Goal: Task Accomplishment & Management: Manage account settings

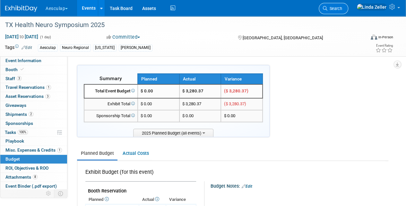
click at [342, 10] on span "Search" at bounding box center [335, 8] width 15 height 5
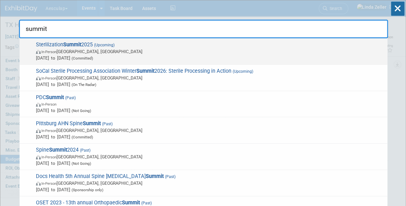
type input "summit"
click at [73, 49] on span "In-Person Orange, CA" at bounding box center [210, 51] width 349 height 6
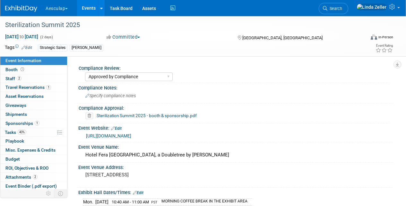
select select "Approved by Compliance"
select select "Strategic Sales"
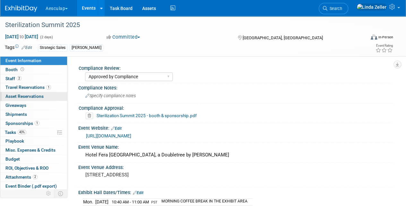
click at [15, 97] on span "Asset Reservations 0" at bounding box center [24, 95] width 38 height 5
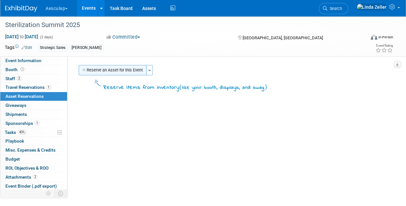
click at [104, 69] on button "Reserve an Asset for this Event" at bounding box center [113, 70] width 68 height 10
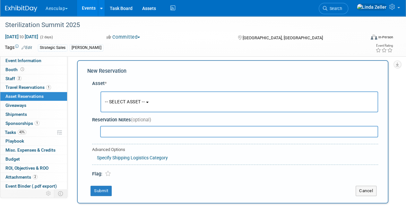
scroll to position [6, 0]
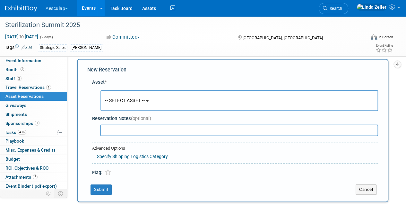
click at [116, 102] on span "-- SELECT ASSET --" at bounding box center [125, 100] width 40 height 5
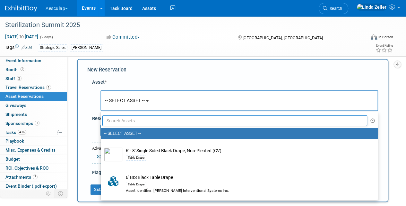
click at [116, 119] on input "text" at bounding box center [234, 120] width 265 height 11
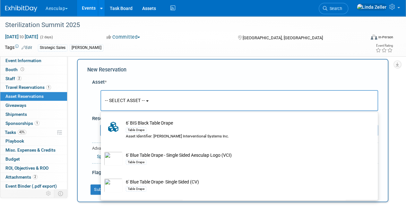
scroll to position [64, 0]
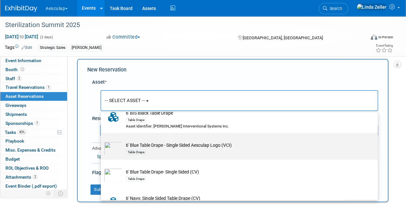
click at [114, 148] on img at bounding box center [113, 148] width 19 height 14
click at [102, 140] on input "6' Blue Table Drape - Single Sided Aesculap Logo (VCI) Table Drape" at bounding box center [100, 138] width 4 height 4
select select "10699083"
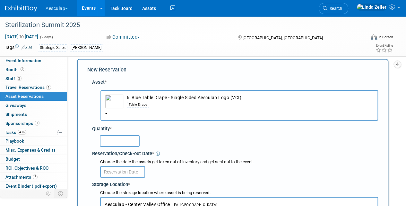
click at [112, 142] on input "text" at bounding box center [120, 141] width 40 height 12
type input "1"
click at [107, 168] on input "text" at bounding box center [122, 172] width 45 height 12
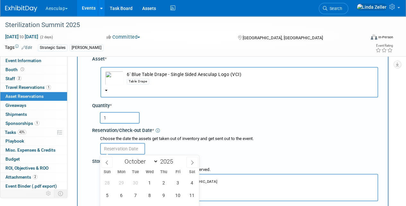
scroll to position [70, 0]
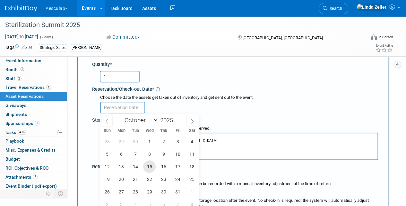
click at [152, 165] on span "15" at bounding box center [149, 166] width 13 height 13
type input "[DATE]"
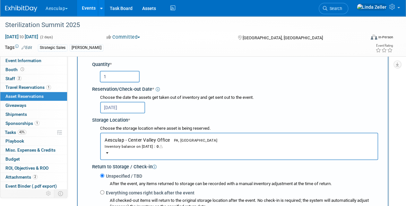
click at [132, 145] on div "Inventory balance on Oct 15, 2025 : 0" at bounding box center [239, 146] width 269 height 6
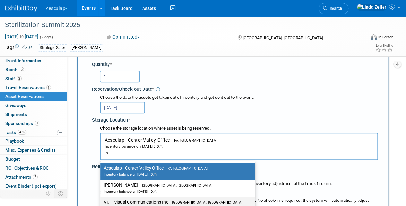
click at [135, 201] on label "VCI - Visual Communications Inc Aston, PA Inventory balance on Oct 15, 2025 : 5" at bounding box center [176, 205] width 145 height 14
click at [102, 201] on input "VCI - Visual Communications Inc Aston, PA Inventory balance on Oct 15, 2025 : 5" at bounding box center [99, 202] width 4 height 4
select select "11223038"
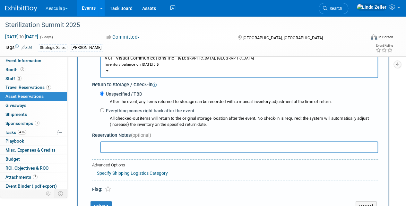
scroll to position [167, 0]
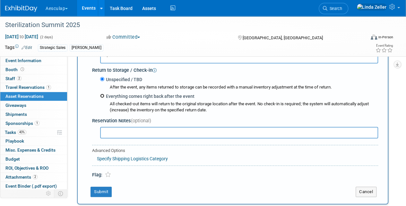
click at [102, 94] on input "Everything comes right back after the event" at bounding box center [102, 95] width 4 height 4
radio input "true"
select select "9"
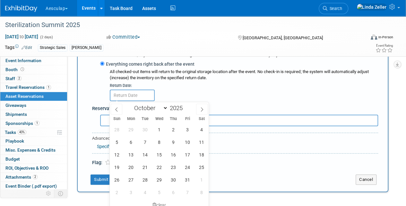
scroll to position [231, 0]
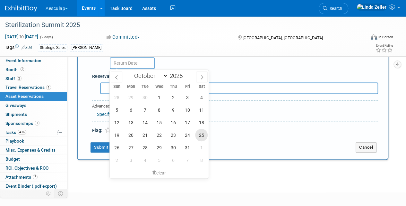
click at [199, 134] on span "25" at bounding box center [201, 134] width 13 height 13
type input "[DATE]"
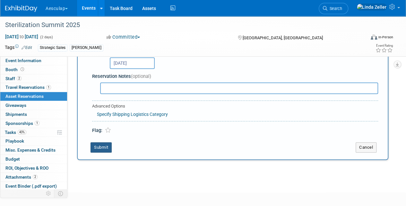
click at [99, 148] on button "Submit" at bounding box center [101, 147] width 21 height 10
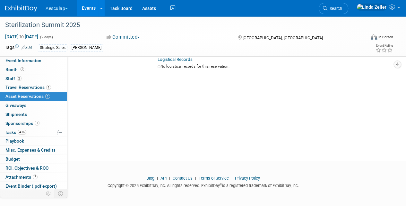
scroll to position [8, 0]
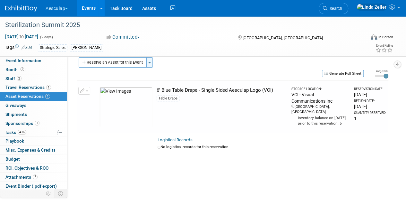
click at [149, 63] on span "button" at bounding box center [149, 62] width 3 height 1
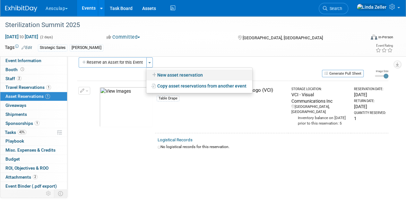
click at [161, 74] on link "New asset reservation" at bounding box center [199, 74] width 106 height 11
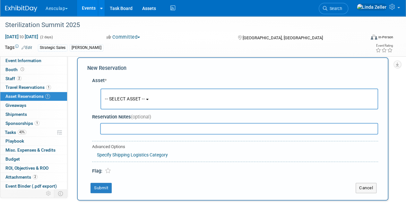
scroll to position [6, 0]
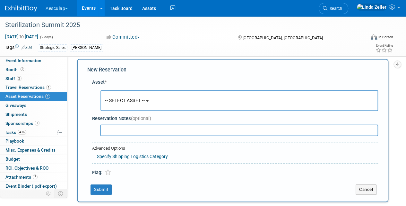
click at [116, 100] on span "-- SELECT ASSET --" at bounding box center [125, 100] width 40 height 5
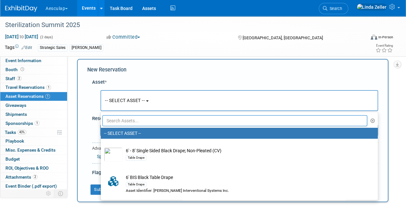
click at [117, 121] on input "text" at bounding box center [234, 120] width 265 height 11
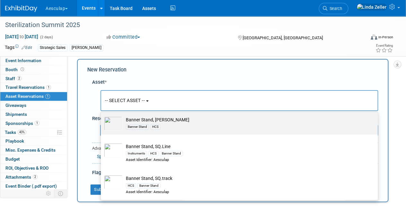
scroll to position [38, 0]
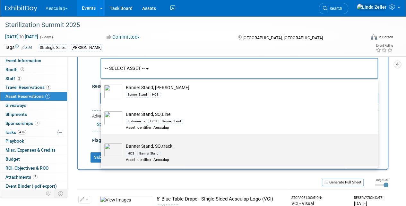
type input "sq"
click at [136, 145] on td "Banner Stand, SQ.track HCS Banner Stand Asset Identifier: Aesculap" at bounding box center [244, 152] width 243 height 19
click at [102, 142] on input "Banner Stand, SQ.track HCS Banner Stand Asset Identifier: Aesculap" at bounding box center [100, 139] width 4 height 4
select select "10699117"
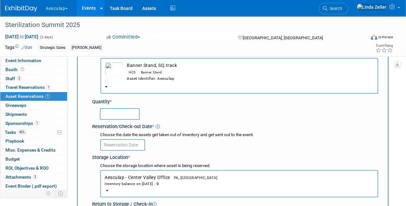
click at [120, 112] on input "text" at bounding box center [120, 114] width 40 height 12
type input "1"
click at [118, 145] on input "text" at bounding box center [122, 145] width 45 height 12
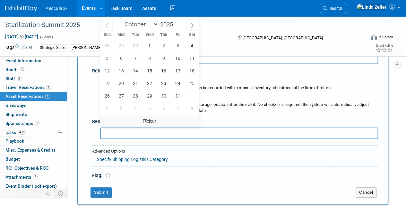
scroll to position [135, 0]
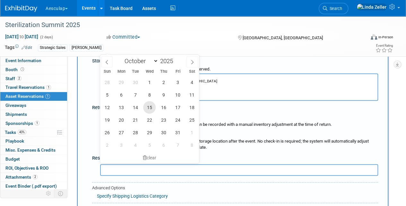
click at [149, 107] on span "15" at bounding box center [149, 107] width 13 height 13
type input "Oct 15, 2025"
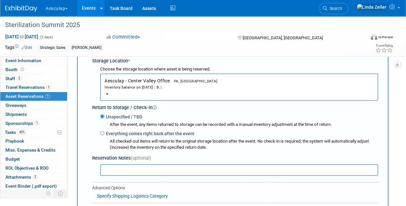
click at [114, 77] on button "Aesculap - Center Valley Office PA, United States Inventory balance on Oct 15, …" at bounding box center [239, 86] width 278 height 27
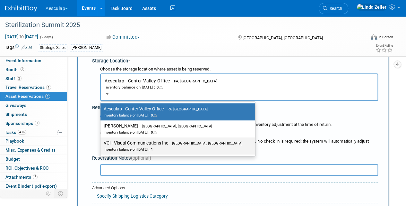
click at [122, 140] on label "VCI - Visual Communications Inc Aston, PA Inventory balance on Oct 15, 2025 : 1" at bounding box center [176, 145] width 145 height 14
click at [102, 141] on input "VCI - Visual Communications Inc Aston, PA Inventory balance on Oct 15, 2025 : 1" at bounding box center [99, 143] width 4 height 4
select select "11223038"
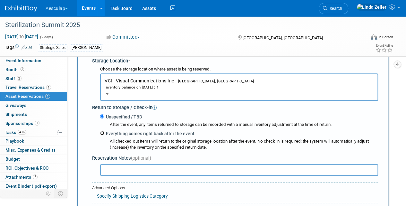
click at [102, 132] on input "Everything comes right back after the event" at bounding box center [102, 133] width 4 height 4
radio input "true"
select select "9"
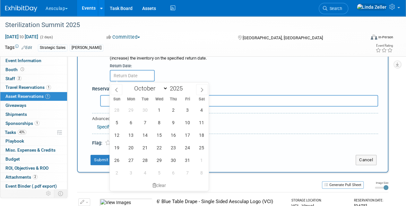
scroll to position [231, 0]
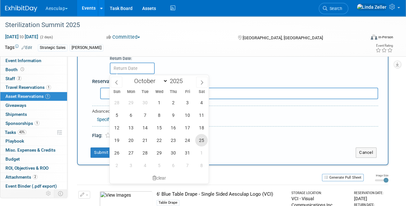
click at [198, 138] on span "25" at bounding box center [201, 140] width 13 height 13
type input "Oct 25, 2025"
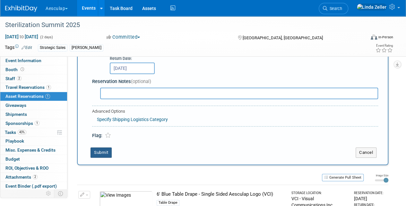
click at [102, 151] on button "Submit" at bounding box center [101, 152] width 21 height 10
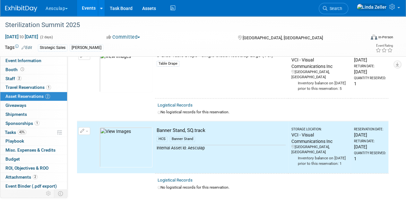
scroll to position [0, 0]
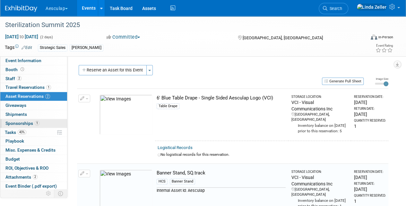
click at [20, 121] on span "Sponsorships 1" at bounding box center [22, 122] width 34 height 5
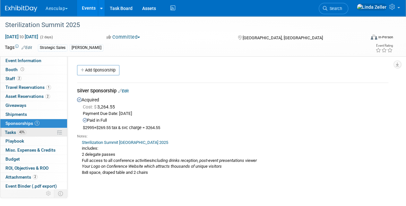
click at [10, 131] on span "Tasks 43%" at bounding box center [16, 131] width 22 height 5
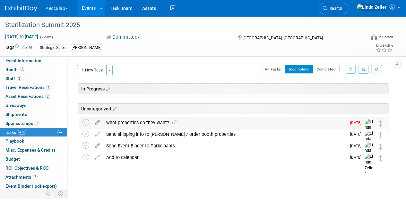
click at [131, 122] on div "what properties do they want? 1" at bounding box center [224, 122] width 243 height 11
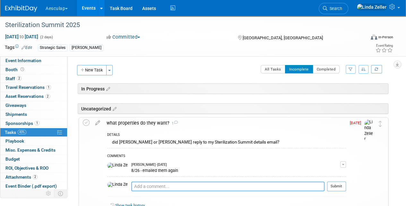
click at [134, 184] on textarea at bounding box center [227, 186] width 193 height 10
type textarea "sq track banner and table drape"
click at [329, 184] on button "Submit" at bounding box center [336, 186] width 19 height 10
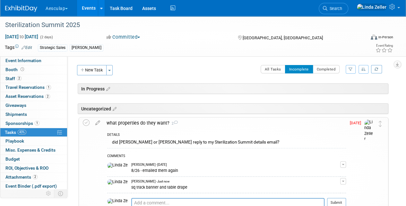
click at [87, 118] on td at bounding box center [87, 175] width 9 height 117
click at [87, 123] on icon at bounding box center [86, 122] width 7 height 7
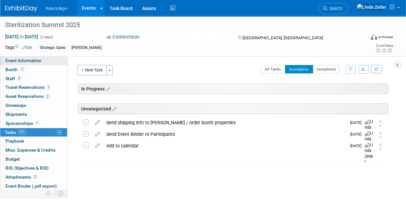
click at [19, 58] on span "Event Information" at bounding box center [23, 60] width 36 height 5
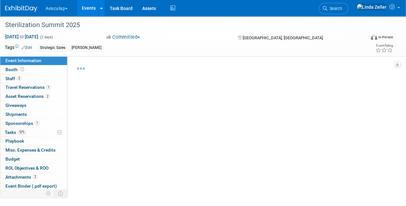
select select "Approved by Compliance"
select select "Strategic Sales"
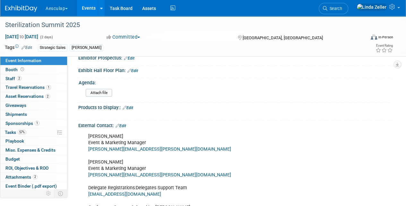
scroll to position [225, 0]
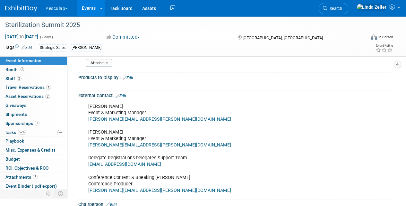
click at [101, 117] on link "william.mora@iq-hub.com" at bounding box center [159, 118] width 143 height 5
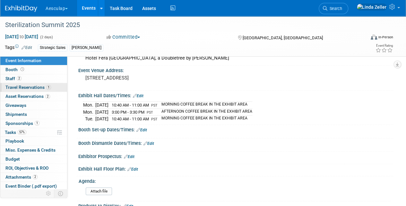
scroll to position [96, 0]
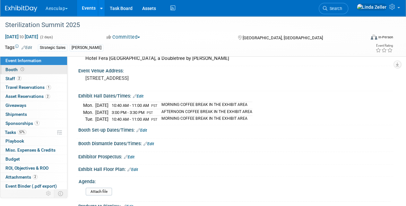
click at [15, 69] on span "Booth" at bounding box center [15, 69] width 20 height 5
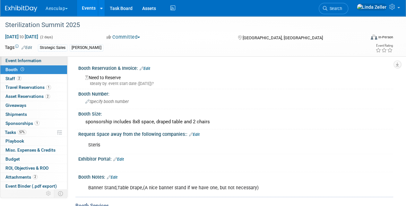
click at [18, 60] on span "Event Information" at bounding box center [23, 60] width 36 height 5
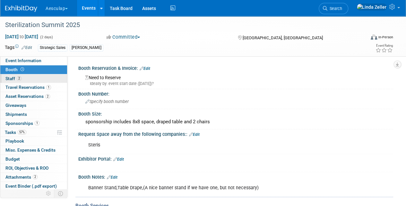
select select "Approved by Compliance"
select select "Strategic Sales"
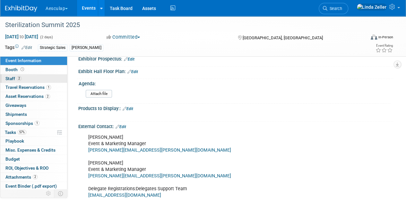
scroll to position [193, 0]
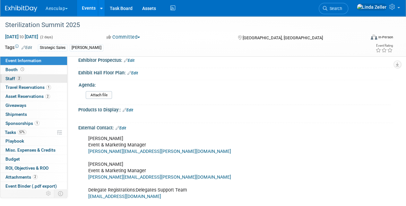
click at [5, 77] on link "2 Staff 2" at bounding box center [33, 78] width 67 height 9
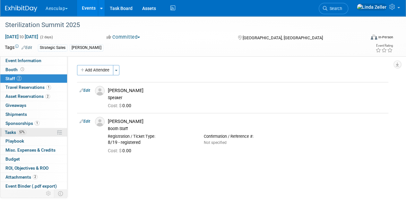
click at [15, 129] on span "Tasks 57%" at bounding box center [16, 131] width 22 height 5
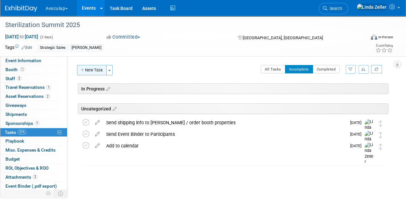
click at [95, 67] on button "New Task" at bounding box center [92, 70] width 30 height 10
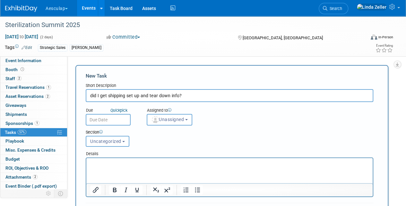
type input "did I get shipping set up and tear down info?"
click at [93, 160] on p "Rich Text Area. Press ALT-0 for help." at bounding box center [229, 163] width 279 height 6
click at [96, 118] on input "text" at bounding box center [108, 120] width 45 height 12
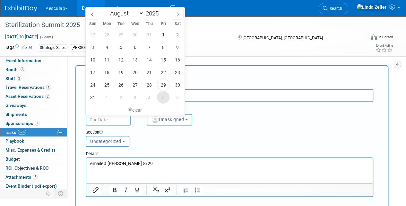
click at [163, 95] on span "5" at bounding box center [163, 97] width 13 height 13
type input "Sep 5, 2025"
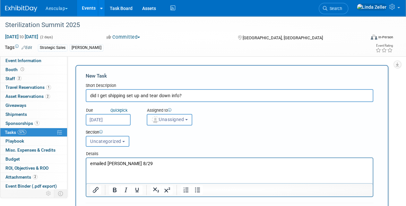
click at [164, 119] on span "Unassigned" at bounding box center [167, 119] width 33 height 5
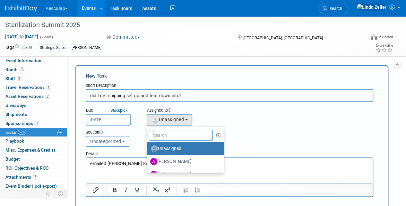
click at [167, 132] on input "text" at bounding box center [181, 134] width 64 height 11
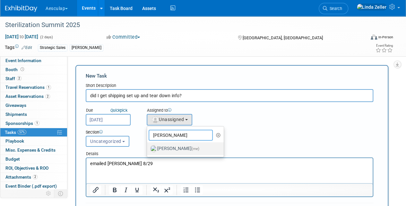
type input "linda"
click at [171, 150] on label "Linda Zeller (me)" at bounding box center [183, 148] width 67 height 10
click at [148, 150] on input "Linda Zeller (me)" at bounding box center [146, 148] width 4 height 4
select select "997af25e-71f2-407b-94d0-6444a5b8fc40"
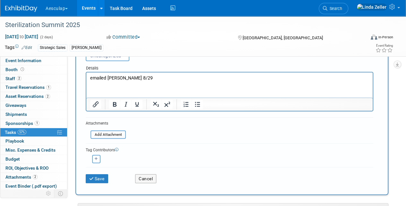
scroll to position [96, 0]
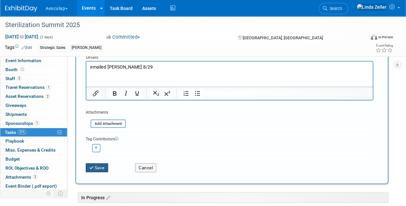
click at [89, 163] on button "Save" at bounding box center [97, 167] width 22 height 9
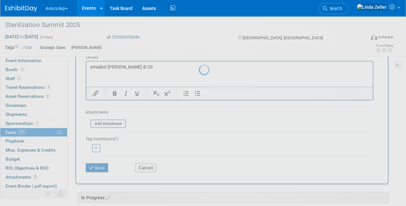
scroll to position [31, 0]
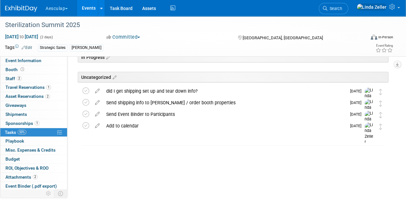
click at [91, 9] on link "Events" at bounding box center [88, 8] width 23 height 16
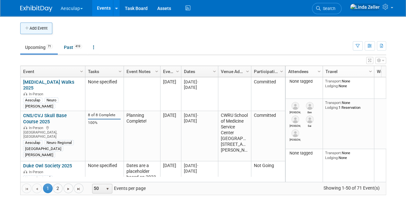
click at [39, 32] on button "Add Event" at bounding box center [36, 28] width 32 height 12
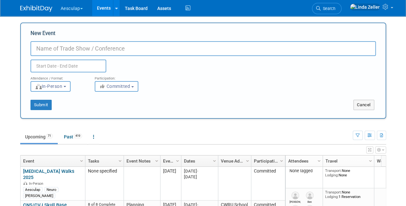
paste input "HSPA PNWC Fall COnference"
type input "HSPA PNWC Fall Conference"
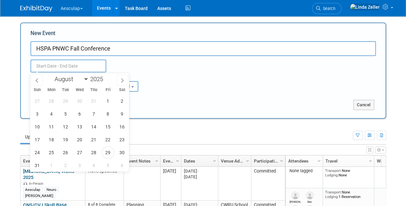
click at [47, 65] on input "text" at bounding box center [69, 65] width 76 height 13
click at [121, 79] on icon at bounding box center [122, 80] width 4 height 4
click at [38, 80] on icon at bounding box center [37, 80] width 4 height 4
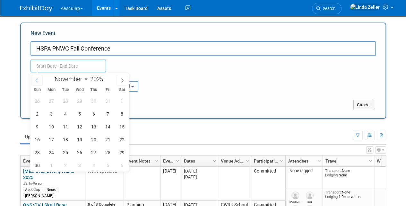
select select "9"
click at [124, 116] on span "11" at bounding box center [122, 113] width 13 height 13
click at [123, 113] on span "11" at bounding box center [122, 113] width 13 height 13
type input "Oct 11, 2025 to Oct 11, 2025"
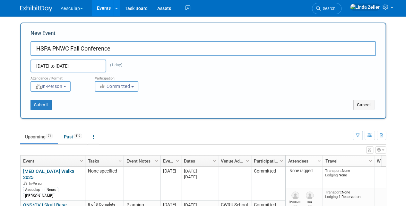
click at [117, 87] on span "Committed" at bounding box center [114, 86] width 31 height 5
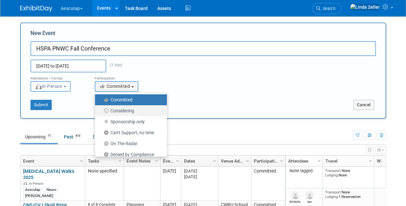
click at [118, 109] on label "Considering" at bounding box center [129, 110] width 62 height 8
click at [101, 109] on input "Considering" at bounding box center [99, 111] width 4 height 4
select select "2"
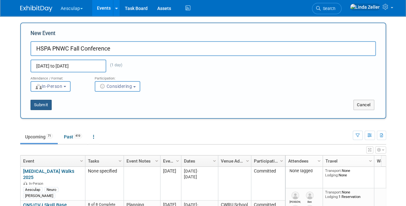
click at [40, 105] on button "Submit" at bounding box center [41, 105] width 21 height 10
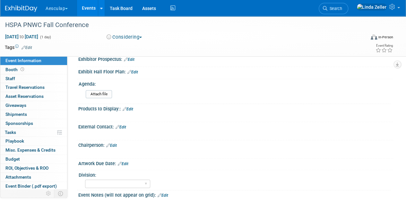
scroll to position [170, 0]
click at [114, 143] on link "Edit" at bounding box center [111, 145] width 11 height 4
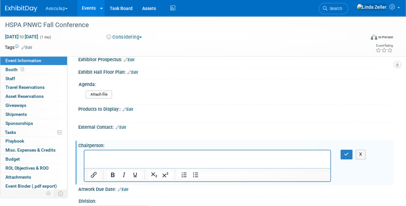
scroll to position [0, 0]
click at [346, 152] on icon "button" at bounding box center [346, 154] width 5 height 4
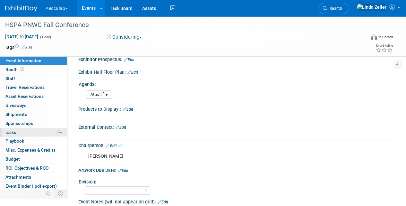
click at [13, 131] on span "Tasks 0%" at bounding box center [10, 131] width 11 height 5
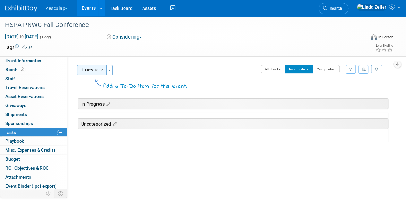
click at [89, 68] on button "New Task" at bounding box center [92, 70] width 30 height 10
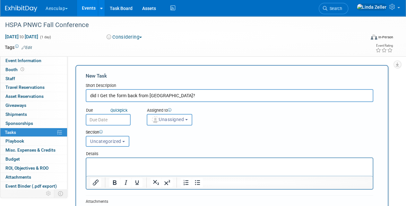
click at [112, 96] on input "did I Get the form back from Kurtis?" at bounding box center [230, 95] width 288 height 13
type input "did I Get the corrected form back from Kurtis?"
click at [158, 118] on img "button" at bounding box center [155, 119] width 7 height 7
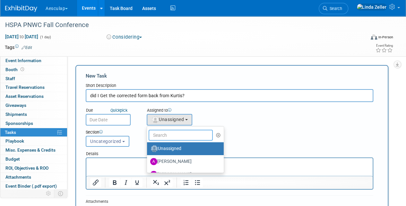
click at [160, 137] on input "text" at bounding box center [181, 134] width 64 height 11
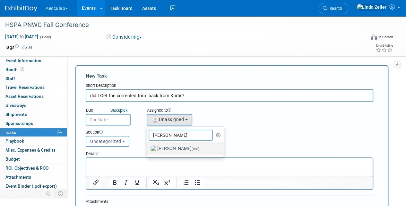
type input "linda"
click at [167, 150] on label "Linda Zeller (me)" at bounding box center [183, 148] width 67 height 10
click at [148, 150] on input "Linda Zeller (me)" at bounding box center [146, 148] width 4 height 4
select select "997af25e-71f2-407b-94d0-6444a5b8fc40"
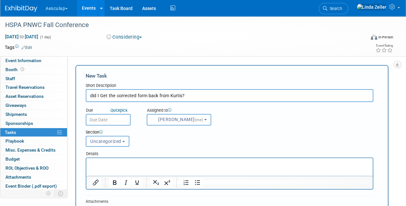
click at [94, 120] on input "text" at bounding box center [108, 120] width 45 height 12
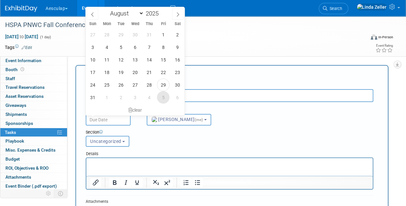
click at [163, 97] on span "5" at bounding box center [163, 97] width 13 height 13
type input "[DATE]"
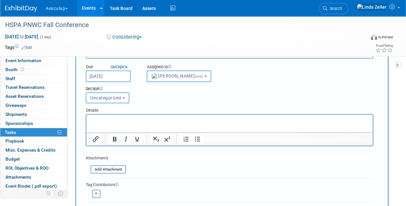
scroll to position [44, 0]
click at [95, 117] on p "Rich Text Area. Press ALT-0 for help." at bounding box center [229, 120] width 279 height 6
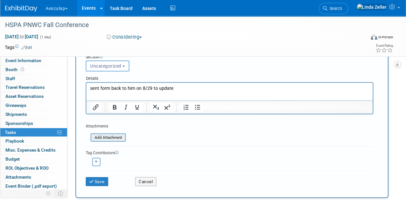
scroll to position [108, 0]
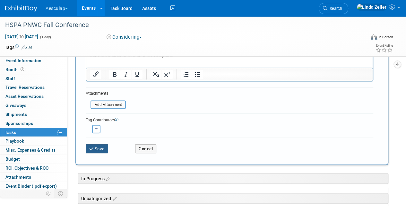
click at [101, 149] on button "Save" at bounding box center [97, 148] width 22 height 9
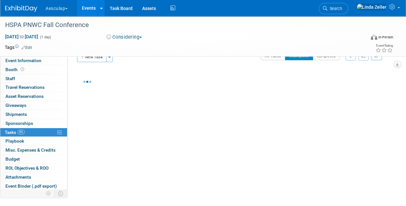
scroll to position [0, 0]
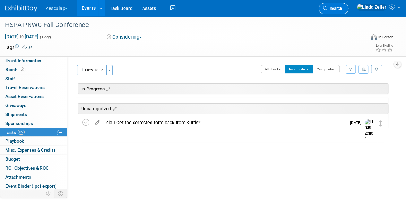
click at [342, 9] on span "Search" at bounding box center [335, 8] width 15 height 5
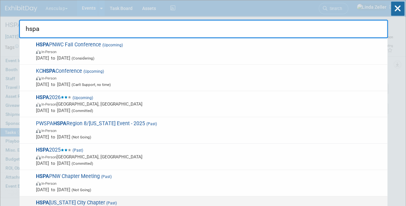
type input "hspa"
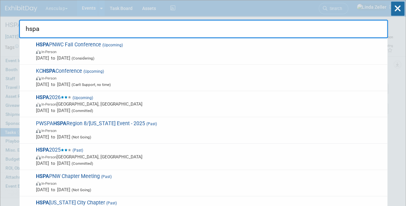
click at [86, 6] on div "hspa HSPA PNWC Fall Conference (Upcoming) In-Person Oct 11, 2025 to Oct 11, 202…" at bounding box center [203, 19] width 369 height 38
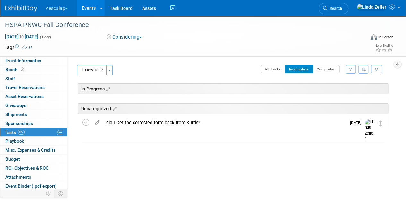
click at [88, 8] on link "Events" at bounding box center [88, 8] width 23 height 16
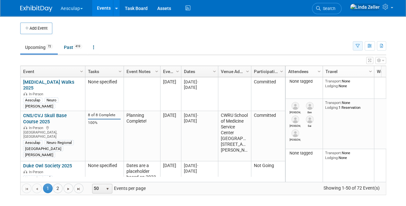
click at [356, 46] on button "button" at bounding box center [358, 45] width 10 height 9
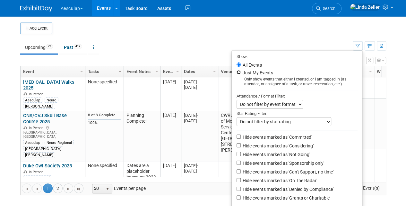
click at [237, 71] on input "Just My Events" at bounding box center [239, 72] width 4 height 4
radio input "true"
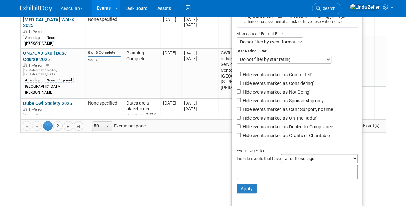
scroll to position [64, 0]
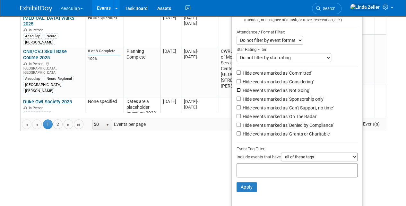
click at [237, 89] on input "Hide events marked as 'Not Going'" at bounding box center [239, 90] width 4 height 4
checkbox input "true"
click at [237, 106] on input "Hide events marked as 'Can't Support, no time'" at bounding box center [239, 107] width 4 height 4
checkbox input "true"
click at [237, 124] on input "Hide events marked as 'Denied by Compliance'" at bounding box center [239, 124] width 4 height 4
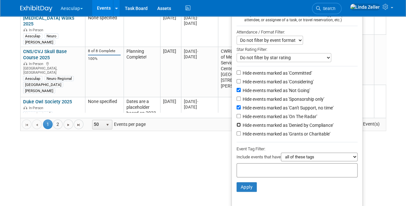
checkbox input "true"
click at [237, 133] on input "Hide events marked as 'Grants or Charitable'" at bounding box center [239, 133] width 4 height 4
checkbox input "true"
click at [248, 188] on button "Apply" at bounding box center [247, 187] width 21 height 10
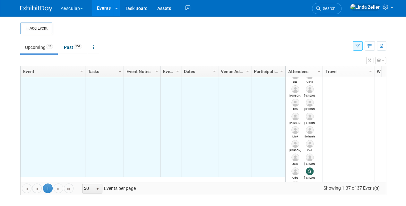
scroll to position [154, 0]
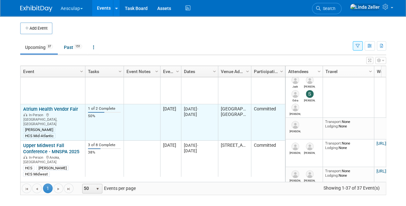
click at [46, 107] on link "Atrium Health Vendor Fair" at bounding box center [50, 109] width 55 height 6
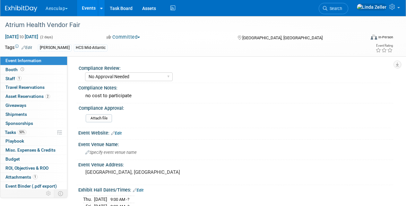
select select "No Approval Needed"
select select "HCS"
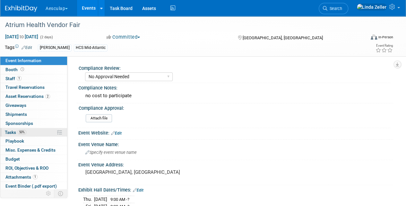
click at [17, 130] on span "Tasks 50%" at bounding box center [16, 131] width 22 height 5
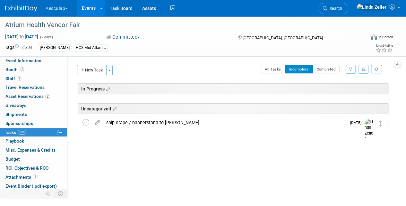
click at [93, 8] on link "Events" at bounding box center [88, 8] width 23 height 16
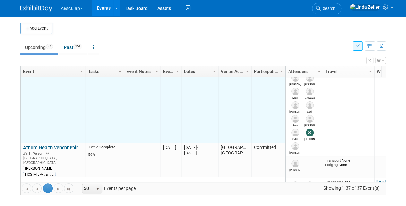
scroll to position [154, 0]
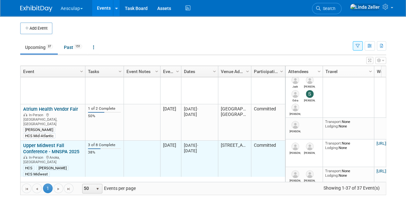
click at [40, 142] on link "Upper Midwest Fall Conference - MNSPA 2025" at bounding box center [51, 148] width 56 height 12
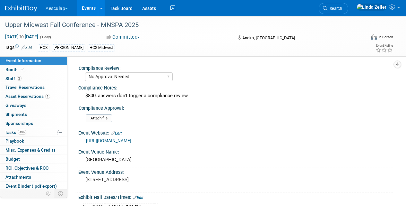
select select "No Approval Needed"
select select "HCS"
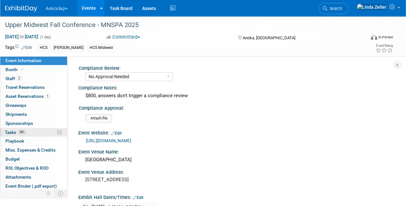
click at [14, 129] on span "Tasks 38%" at bounding box center [16, 131] width 22 height 5
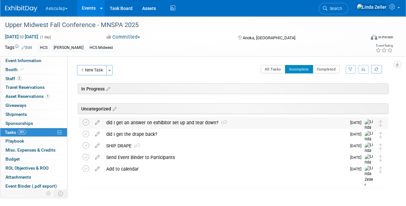
click at [127, 120] on div "did I get an answer on exhibitor set up and tear down? 1" at bounding box center [224, 122] width 243 height 11
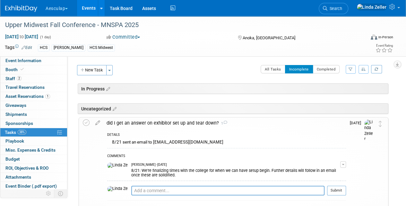
click at [127, 120] on div "did I get an answer on exhibitor set up and tear down? 1" at bounding box center [224, 122] width 243 height 11
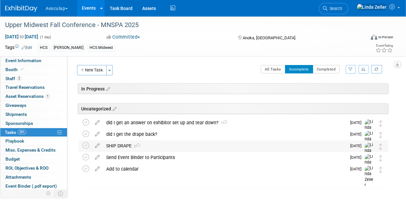
click at [121, 145] on div "SHIP DRAPE 2" at bounding box center [224, 145] width 243 height 11
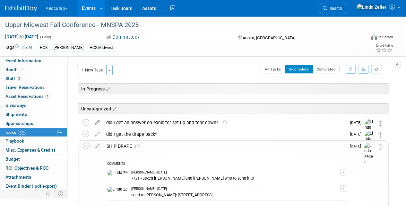
click at [121, 145] on div "SHIP DRAPE 2" at bounding box center [224, 145] width 243 height 11
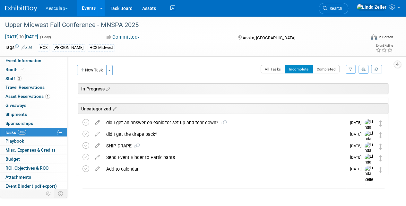
click at [88, 8] on link "Events" at bounding box center [88, 8] width 23 height 16
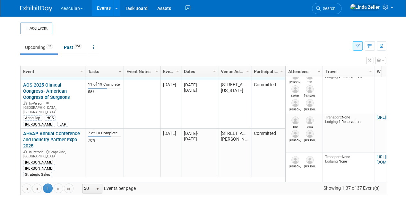
scroll to position [347, 0]
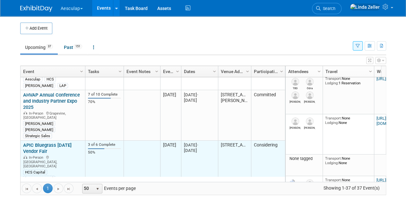
click at [45, 142] on link "APIC Bluegrass [DATE] Vendor Fair" at bounding box center [47, 148] width 49 height 12
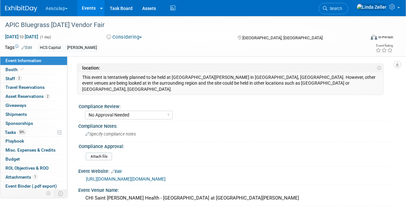
select select "No Approval Needed"
select select "HCS"
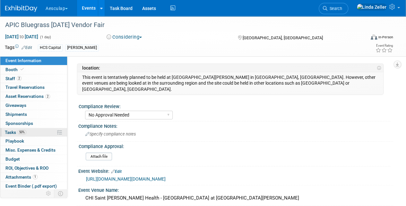
click at [9, 130] on span "Tasks 50%" at bounding box center [16, 131] width 22 height 5
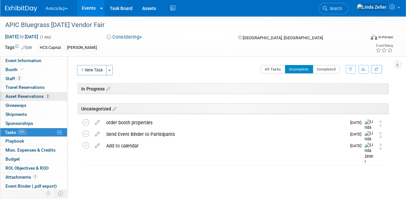
click at [23, 95] on span "Asset Reservations 2" at bounding box center [27, 95] width 45 height 5
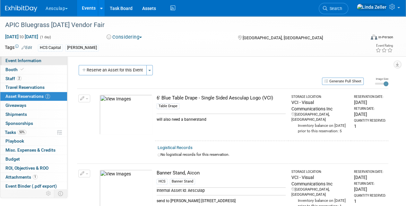
click at [22, 61] on span "Event Information" at bounding box center [23, 60] width 36 height 5
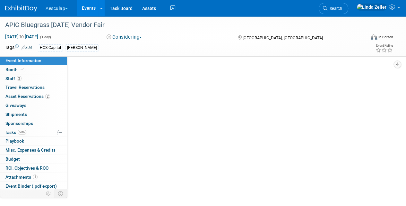
select select "No Approval Needed"
select select "HCS"
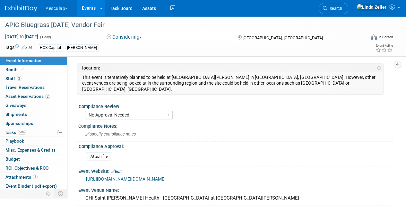
click at [91, 7] on link "Events" at bounding box center [88, 8] width 23 height 16
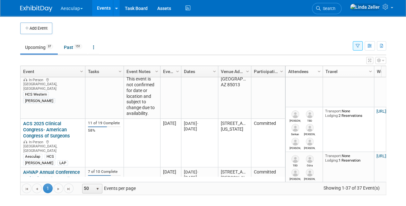
scroll to position [308, 0]
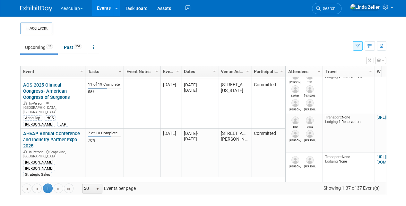
click at [51, 181] on link "APIC Bluegrass [DATE] Vendor Fair" at bounding box center [47, 187] width 49 height 12
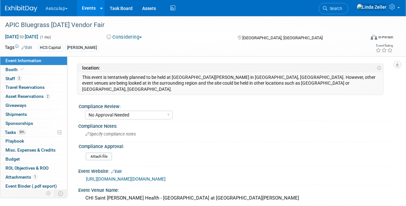
select select "No Approval Needed"
select select "HCS"
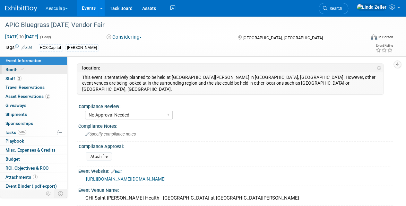
click at [10, 68] on span "Booth" at bounding box center [15, 69] width 20 height 5
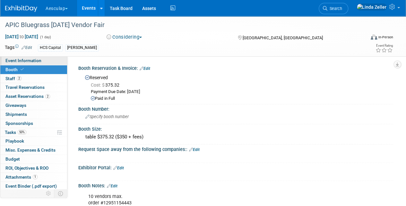
click at [10, 57] on link "Event Information" at bounding box center [33, 60] width 67 height 9
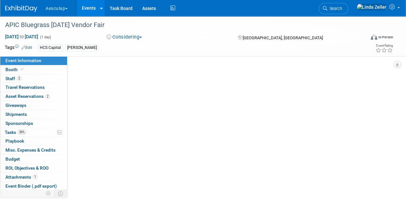
select select "No Approval Needed"
select select "HCS"
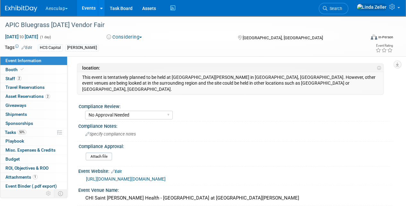
click at [89, 6] on link "Events" at bounding box center [88, 8] width 23 height 16
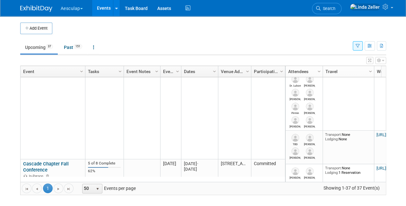
scroll to position [694, 0]
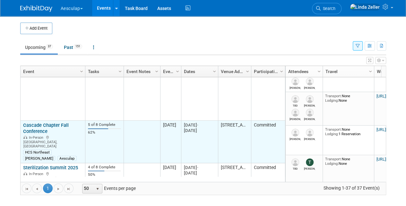
click at [32, 122] on link "Cascade Chapter Fall Conference" at bounding box center [46, 128] width 46 height 12
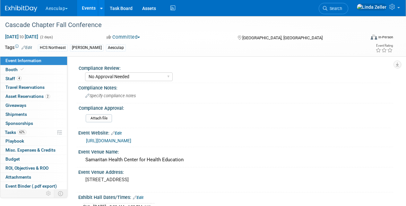
select select "No Approval Needed"
select select "HCS"
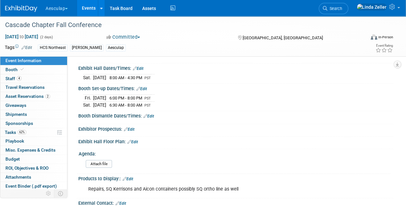
scroll to position [161, 0]
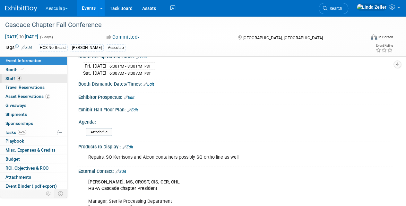
click at [13, 79] on span "Staff 4" at bounding box center [13, 78] width 16 height 5
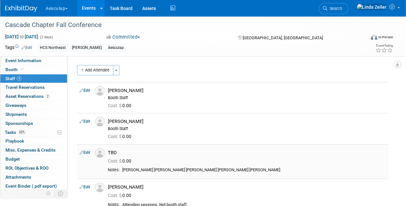
click at [85, 150] on link "Edit" at bounding box center [85, 152] width 11 height 4
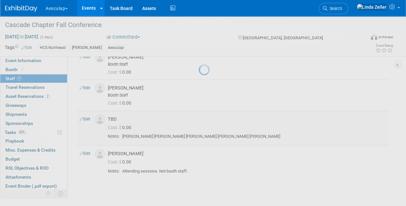
select select "00150ee3-2016-4d98-ba55-31f8690fcacb"
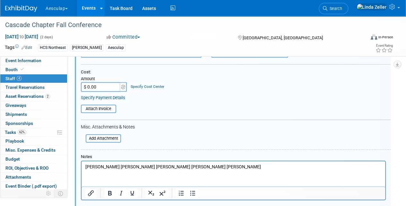
scroll to position [295, 0]
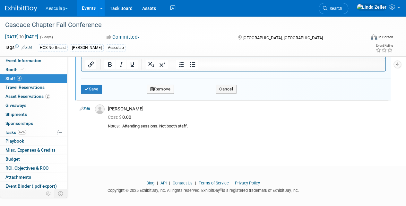
click at [162, 88] on button "Remove" at bounding box center [161, 88] width 28 height 9
click at [195, 93] on link "Yes" at bounding box center [195, 93] width 19 height 10
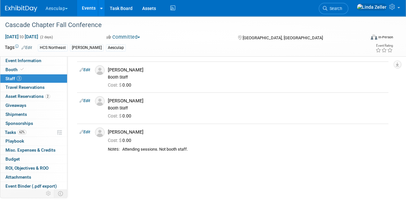
scroll to position [0, 0]
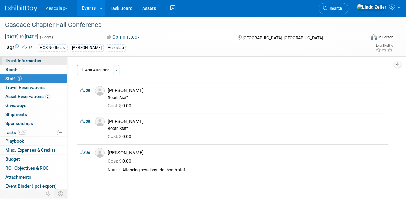
click at [35, 60] on span "Event Information" at bounding box center [23, 60] width 36 height 5
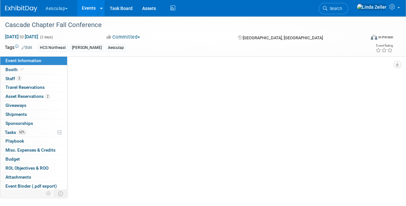
select select "No Approval Needed"
select select "HCS"
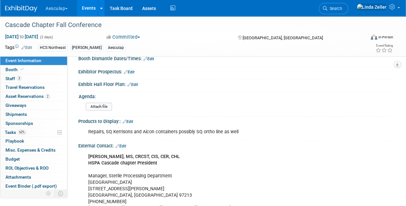
scroll to position [225, 0]
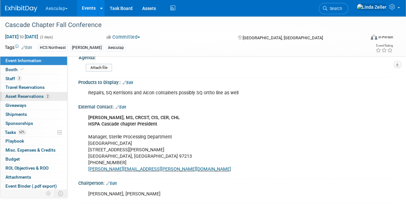
click at [28, 94] on span "Asset Reservations 2" at bounding box center [27, 95] width 45 height 5
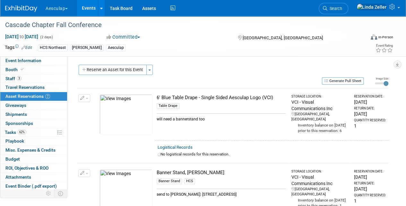
scroll to position [0, 0]
click at [11, 130] on span "Tasks 62%" at bounding box center [16, 131] width 22 height 5
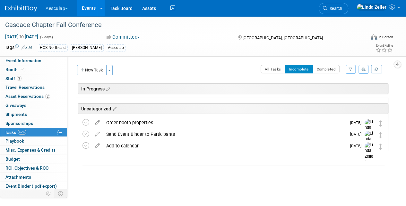
click at [93, 8] on link "Events" at bounding box center [88, 8] width 23 height 16
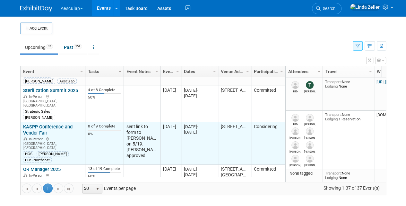
scroll to position [809, 0]
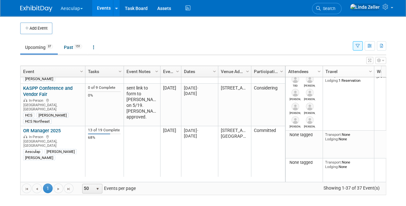
click at [46, 186] on link "AORN Southeastern Regional Conference - 2025" at bounding box center [52, 192] width 58 height 12
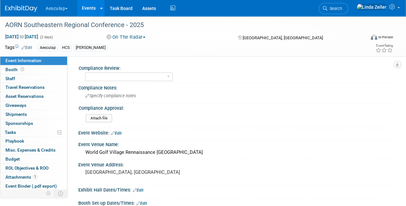
click at [90, 9] on link "Events" at bounding box center [88, 8] width 23 height 16
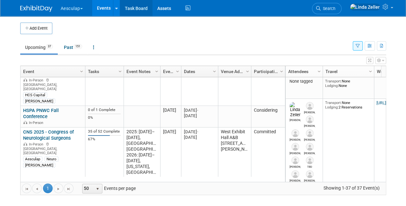
click at [138, 8] on link "Task Board" at bounding box center [136, 8] width 32 height 16
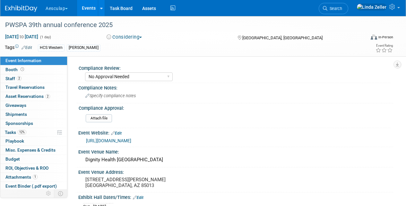
select select "No Approval Needed"
select select "HCS"
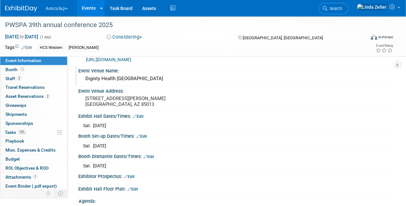
scroll to position [96, 0]
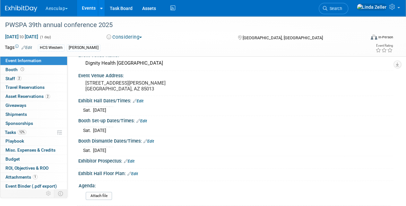
click at [140, 100] on link "Edit" at bounding box center [138, 101] width 11 height 4
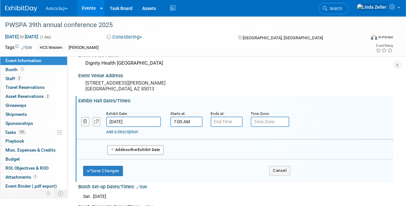
click at [183, 119] on input "7:00 AM" at bounding box center [187, 121] width 32 height 10
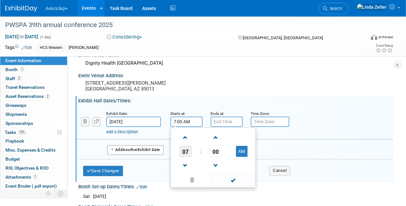
click at [184, 152] on span "07" at bounding box center [186, 151] width 12 height 12
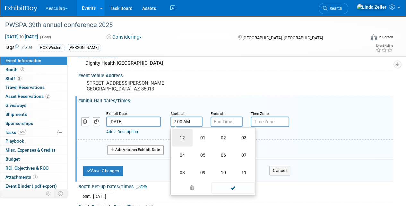
click at [181, 137] on td "12" at bounding box center [182, 137] width 21 height 17
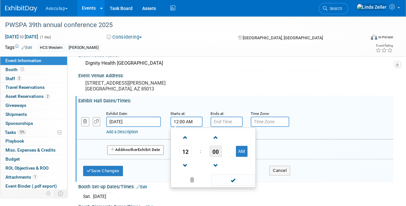
click at [216, 148] on span "00" at bounding box center [216, 151] width 12 height 12
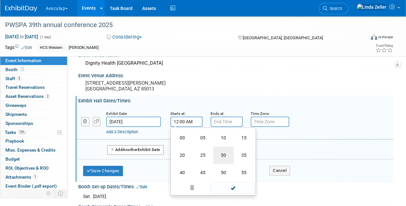
click at [220, 154] on td "30" at bounding box center [223, 154] width 21 height 17
type input "12:30 AM"
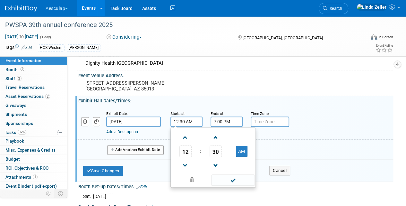
click at [220, 120] on input "7:00 PM" at bounding box center [227, 121] width 32 height 10
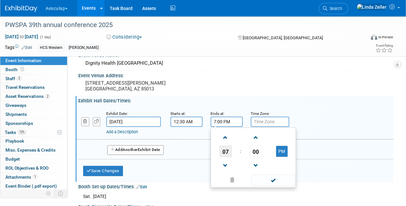
click at [225, 147] on span "07" at bounding box center [226, 151] width 12 height 12
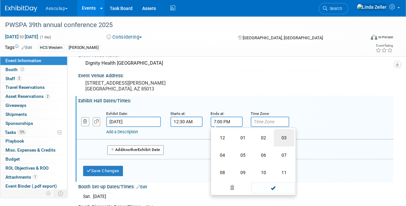
click at [282, 134] on td "03" at bounding box center [284, 137] width 21 height 17
type input "3:00 PM"
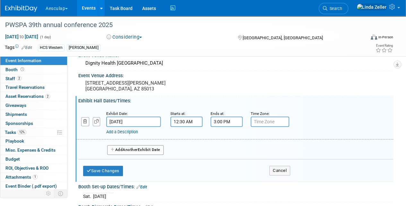
click at [264, 121] on input "text" at bounding box center [270, 121] width 39 height 10
click at [194, 135] on div "Exhibit Date: [DATE] Starts at: 12:30 AM Ends at: 3:00 PM Time Zone: Apply to a…" at bounding box center [234, 122] width 317 height 33
click at [192, 122] on input "12:30 AM" at bounding box center [187, 121] width 32 height 10
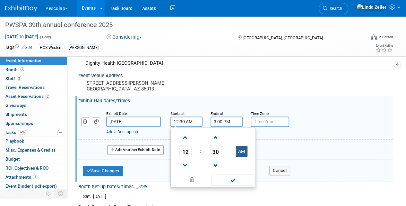
click at [243, 149] on button "AM" at bounding box center [242, 151] width 12 height 11
type input "12:30 PM"
click at [158, 134] on div "Add a Description" at bounding box center [222, 132] width 233 height 6
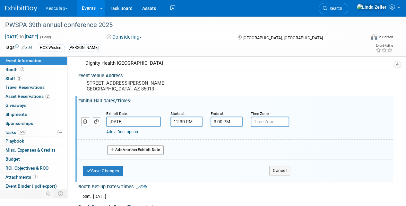
click at [158, 134] on div "Add a Description" at bounding box center [222, 132] width 233 height 6
click at [120, 168] on button "Save Changes" at bounding box center [103, 170] width 40 height 10
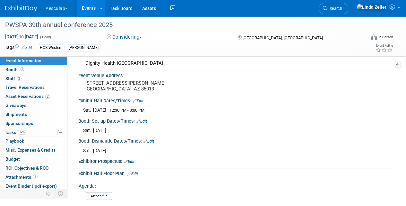
click at [143, 121] on link "Edit" at bounding box center [142, 121] width 11 height 4
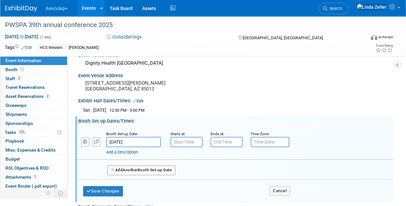
type input "7:00 AM"
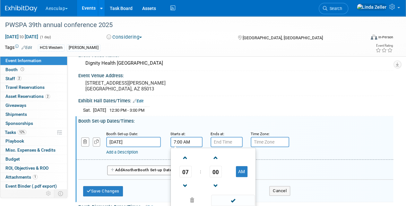
click at [188, 141] on input "7:00 AM" at bounding box center [187, 142] width 32 height 10
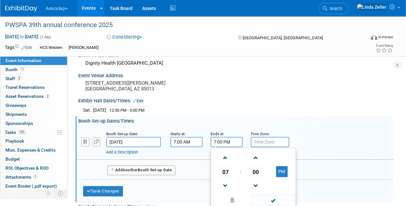
click at [215, 138] on input "7:00 PM" at bounding box center [227, 142] width 32 height 10
click at [231, 168] on span "07" at bounding box center [226, 171] width 12 height 12
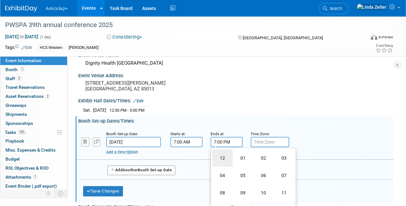
click at [223, 155] on td "12" at bounding box center [222, 157] width 21 height 17
type input "12:00 PM"
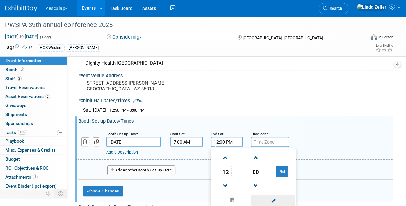
click at [269, 201] on span at bounding box center [273, 199] width 43 height 11
click at [226, 141] on input "12:00 PM" at bounding box center [227, 142] width 32 height 10
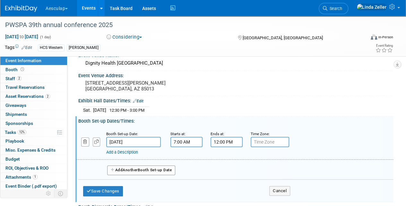
click at [199, 155] on div "Booth Set-up Date: [DATE] Starts at: 7:00 AM Ends at: 12:00 PM Time Zone: Apply…" at bounding box center [234, 143] width 317 height 33
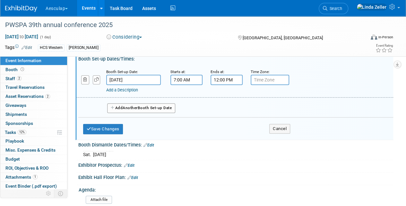
scroll to position [161, 0]
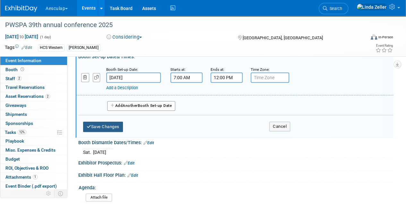
click at [116, 126] on button "Save Changes" at bounding box center [103, 126] width 40 height 10
